Goal: Task Accomplishment & Management: Manage account settings

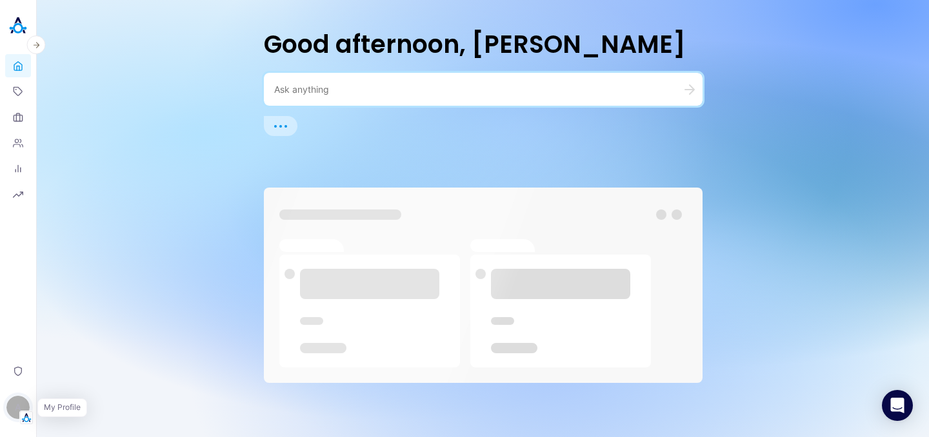
click at [19, 415] on div "A" at bounding box center [17, 407] width 23 height 23
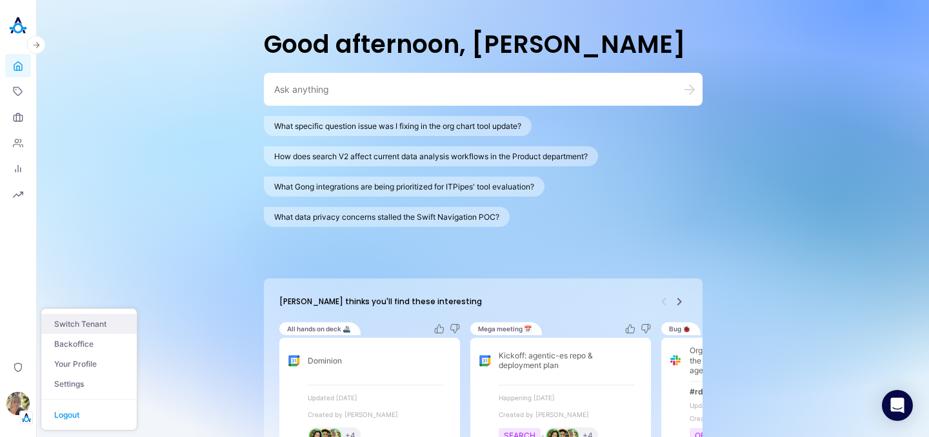
click at [84, 332] on button "Switch Tenant" at bounding box center [88, 324] width 95 height 20
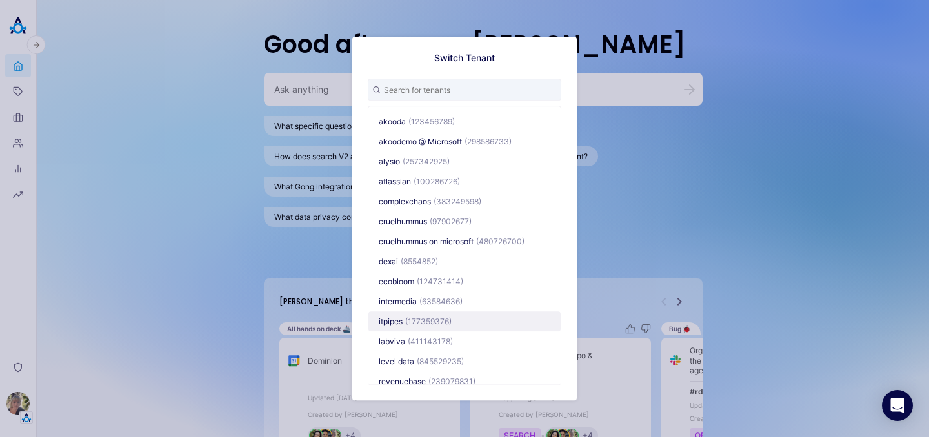
click at [412, 320] on span "(177359376)" at bounding box center [428, 322] width 46 height 10
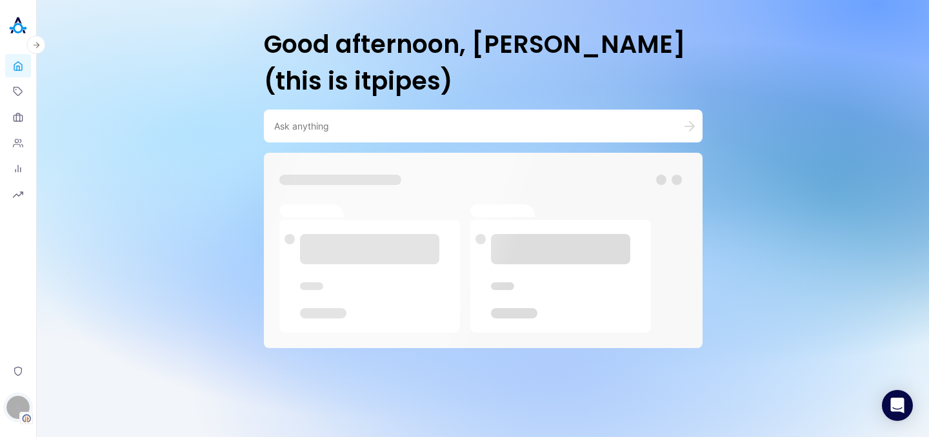
click at [9, 408] on div "A" at bounding box center [17, 407] width 23 height 23
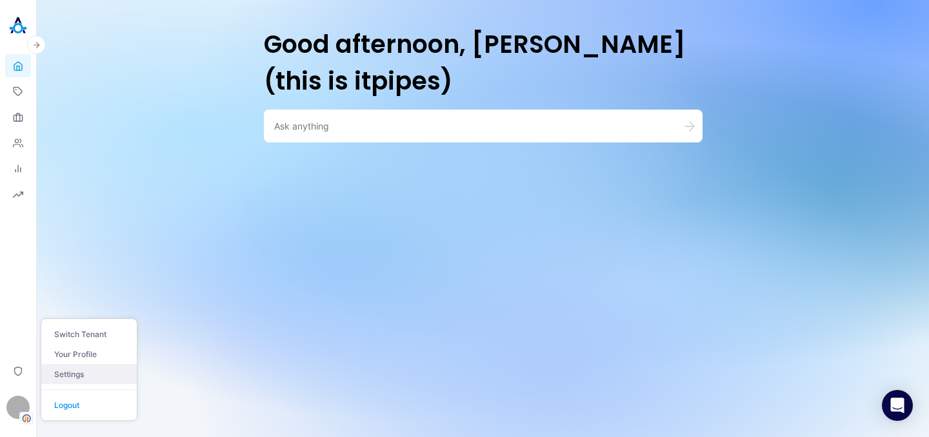
click at [90, 366] on link "Settings" at bounding box center [88, 374] width 95 height 20
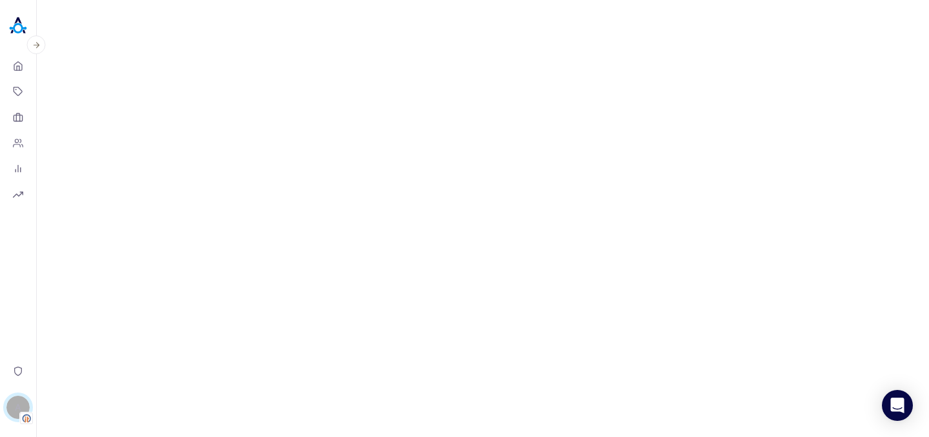
click at [17, 397] on div "A" at bounding box center [17, 407] width 23 height 23
click at [88, 336] on button "Switch Tenant" at bounding box center [88, 334] width 95 height 20
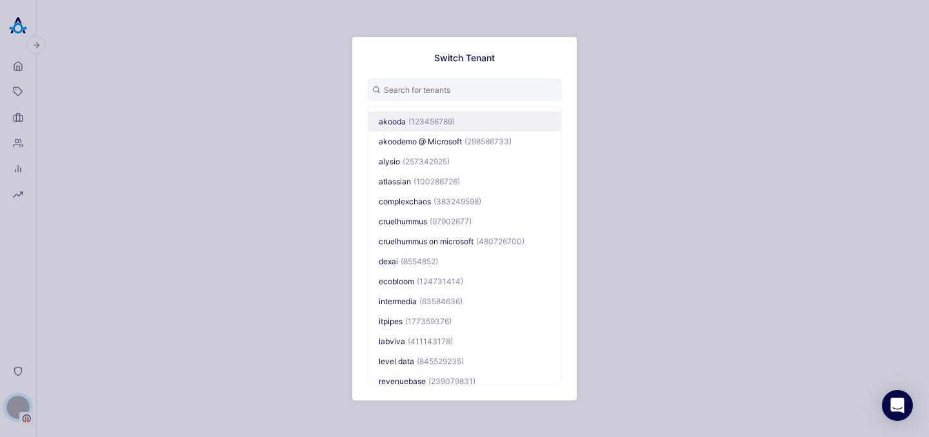
click at [402, 126] on button "akooda (123456789)" at bounding box center [464, 122] width 192 height 20
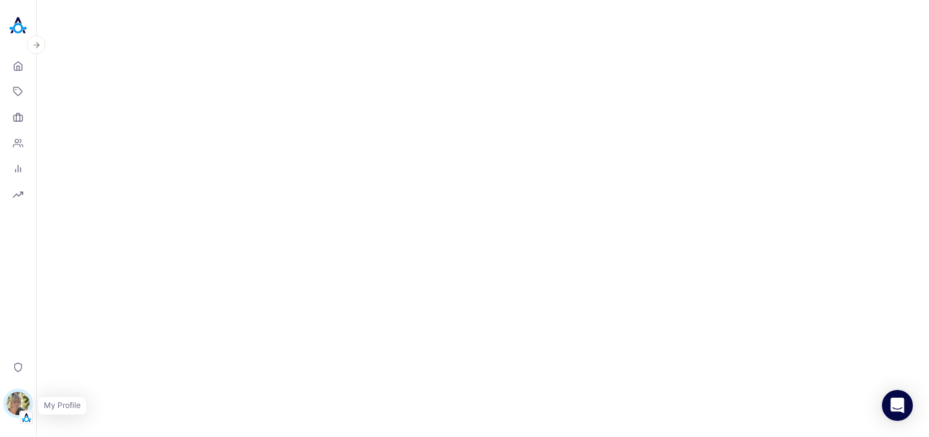
click at [22, 397] on img "button" at bounding box center [17, 403] width 23 height 23
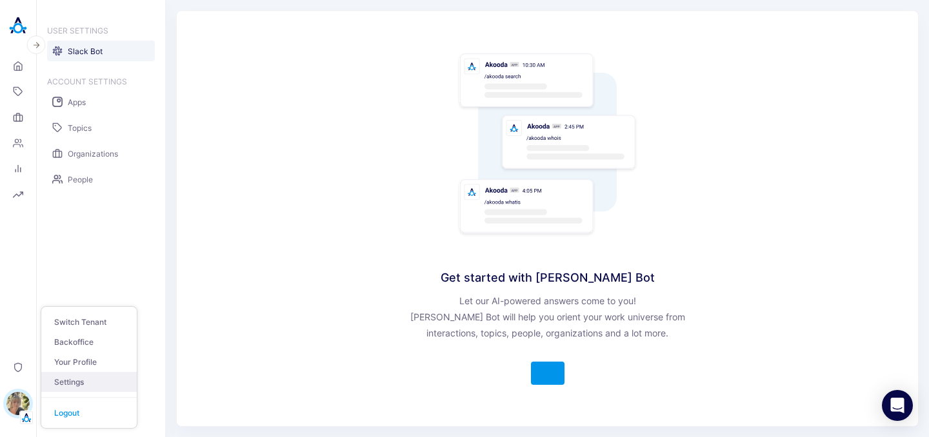
click at [97, 377] on link "Settings" at bounding box center [88, 382] width 95 height 20
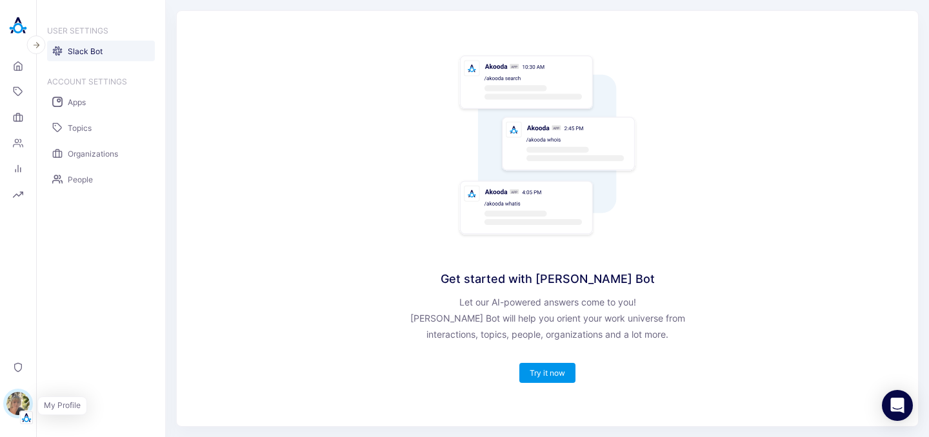
click at [20, 397] on img "button" at bounding box center [17, 403] width 23 height 23
click at [89, 335] on link "Backoffice" at bounding box center [88, 342] width 95 height 20
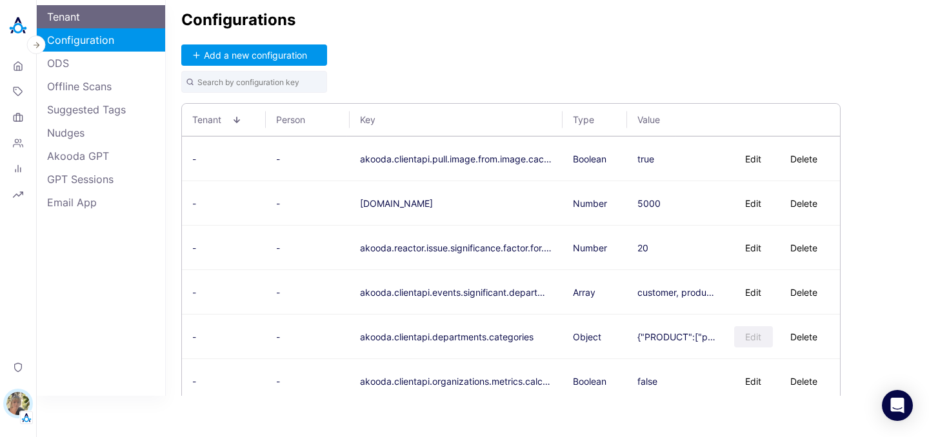
click at [92, 17] on link "Tenant" at bounding box center [101, 16] width 128 height 23
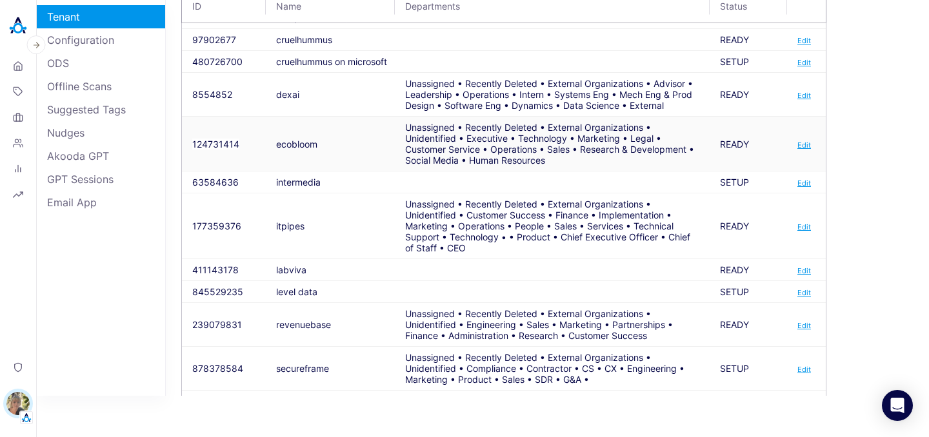
scroll to position [271, 0]
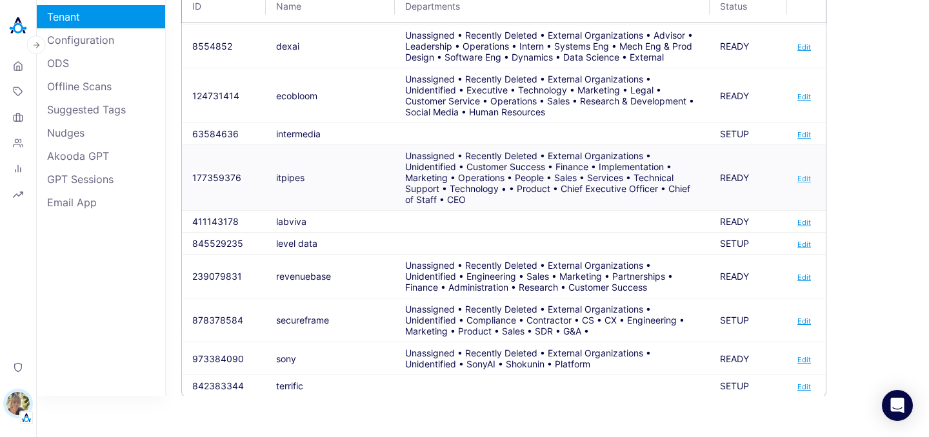
click at [802, 181] on link "Edit" at bounding box center [804, 178] width 14 height 9
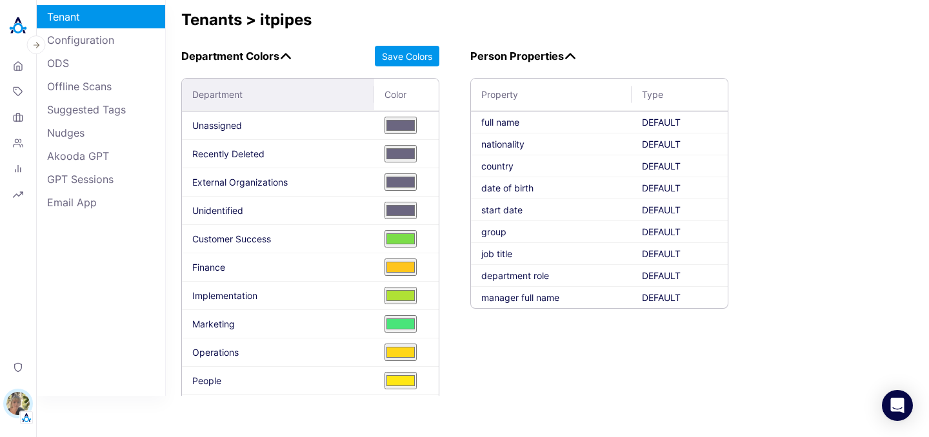
scroll to position [472, 0]
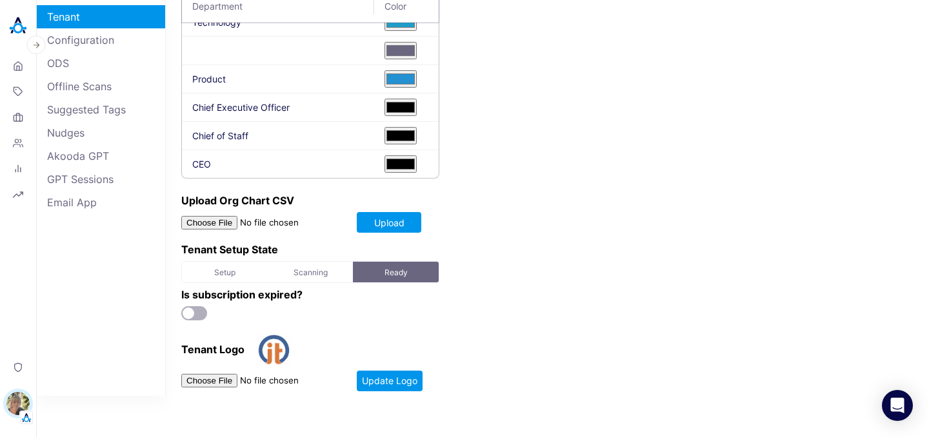
click at [219, 220] on input "file" at bounding box center [268, 223] width 175 height 14
type input "C:\fakepath\itpipes - All people (1) (2).csv"
click at [409, 222] on button "Upload" at bounding box center [389, 222] width 64 height 21
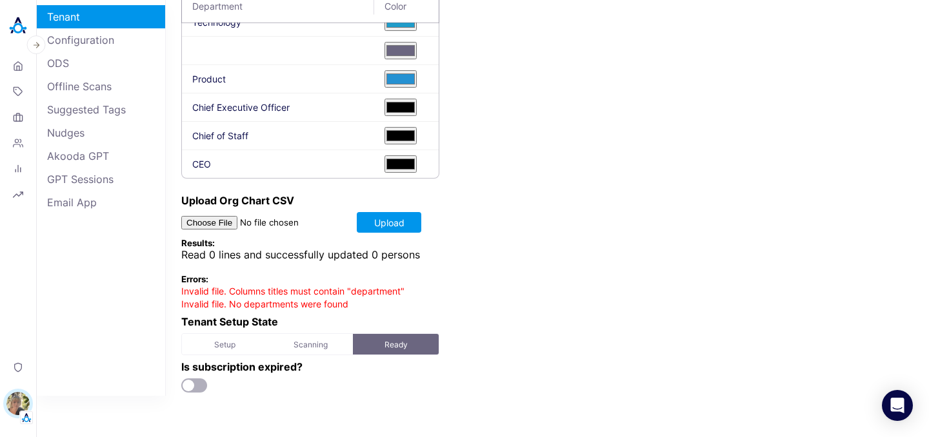
click at [295, 293] on span "Invalid file. Columns titles must contain "department"" at bounding box center [292, 291] width 223 height 11
click at [368, 289] on span "Invalid file. Columns titles must contain "department"" at bounding box center [292, 291] width 223 height 11
copy span "department"
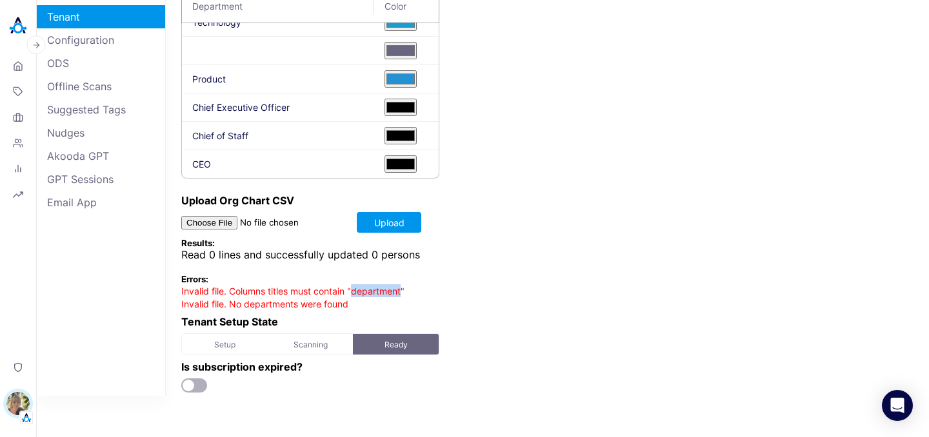
click at [217, 220] on input "file" at bounding box center [268, 223] width 175 height 14
type input "C:\fakepath\itpipes - All people (1) (3).csv"
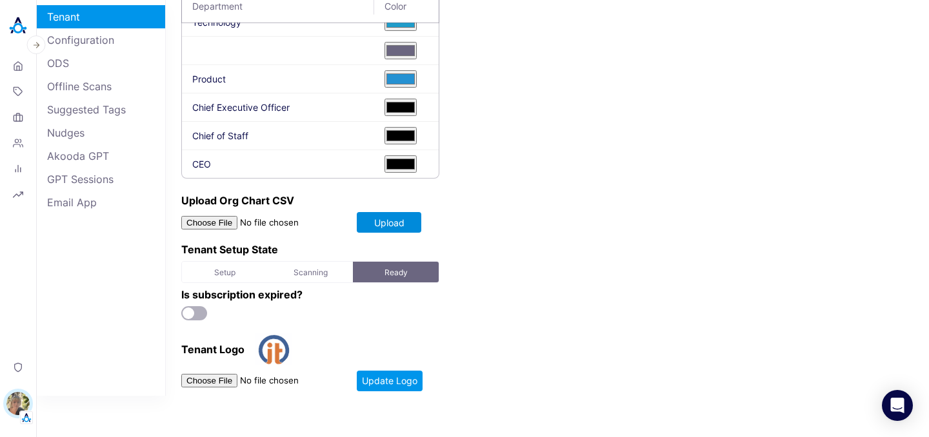
click at [410, 223] on button "Upload" at bounding box center [389, 222] width 64 height 21
